Goal: Task Accomplishment & Management: Manage account settings

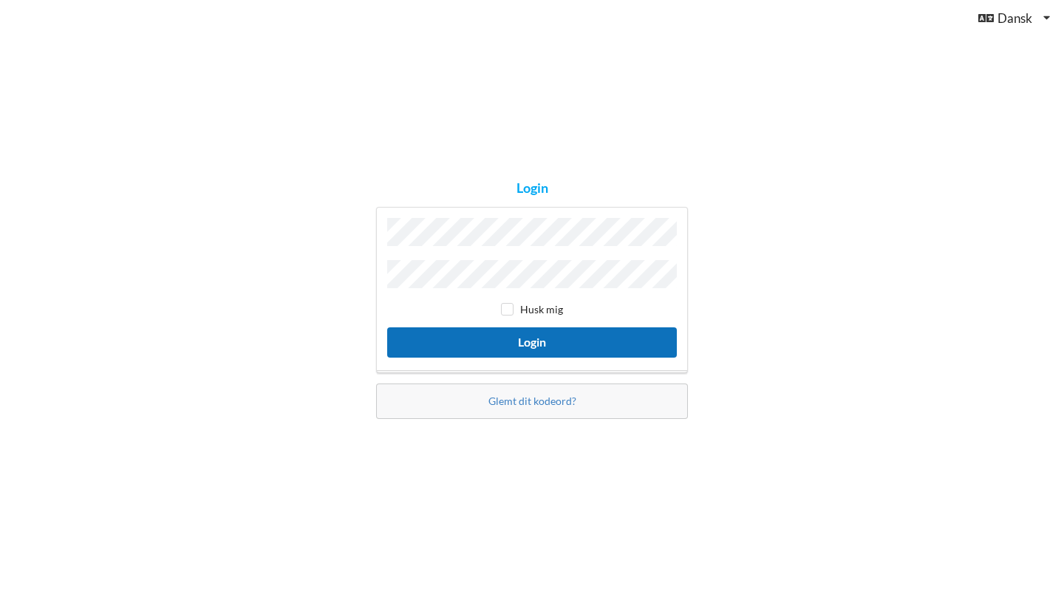
click at [501, 338] on button "Login" at bounding box center [532, 342] width 290 height 30
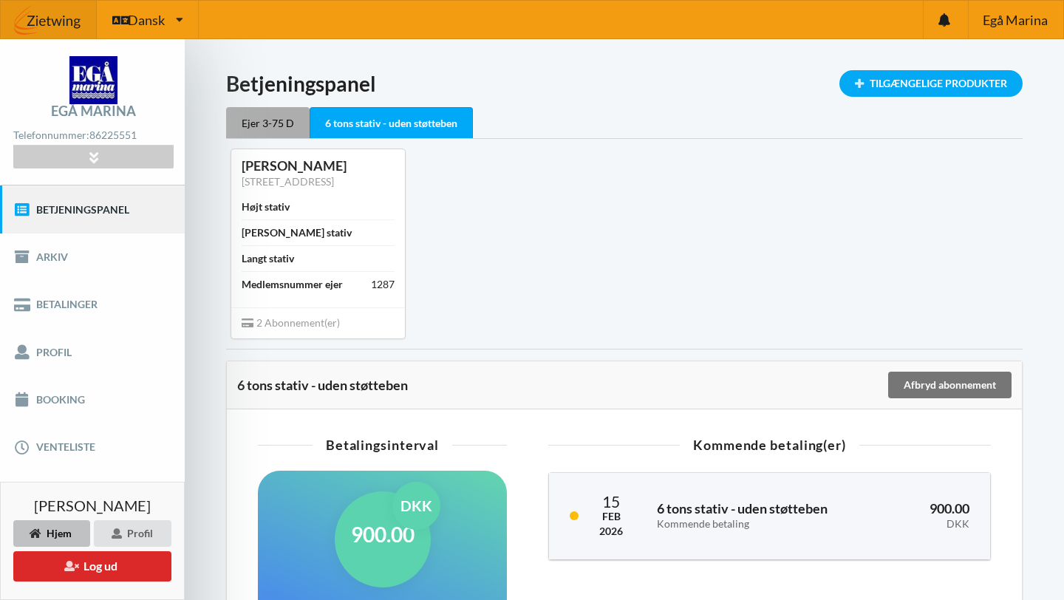
click at [274, 118] on div "Ejer 3-75 D" at bounding box center [267, 122] width 83 height 31
